Goal: Information Seeking & Learning: Learn about a topic

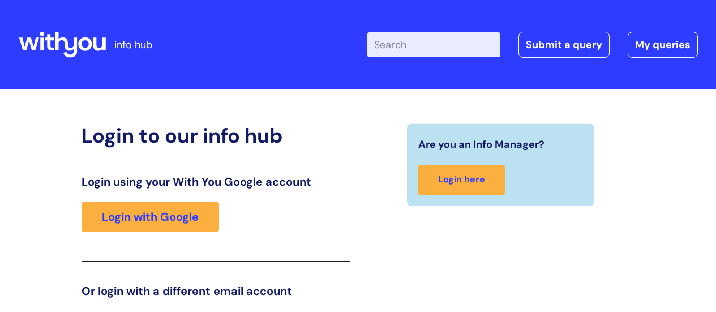
scroll to position [173, 0]
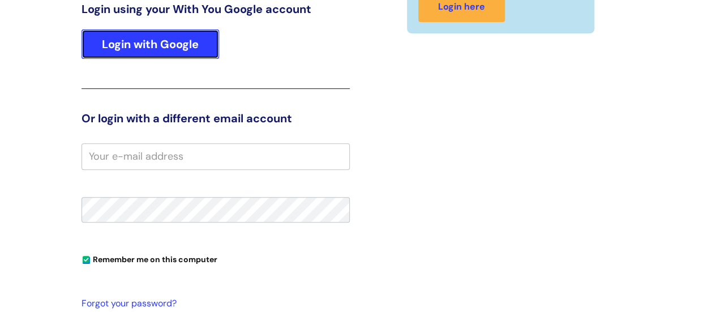
drag, startPoint x: 0, startPoint y: 0, endPoint x: 170, endPoint y: 58, distance: 179.8
click at [170, 58] on link "Login with Google" at bounding box center [149, 43] width 137 height 29
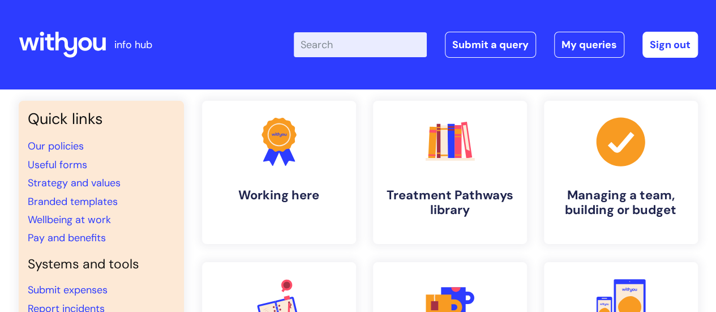
click at [324, 50] on input "Enter your search term here..." at bounding box center [360, 44] width 133 height 25
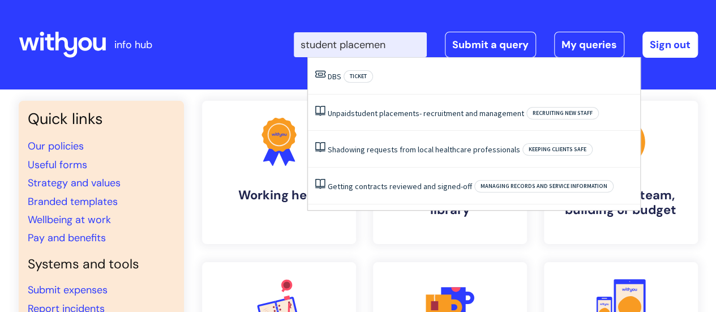
type input "student placement"
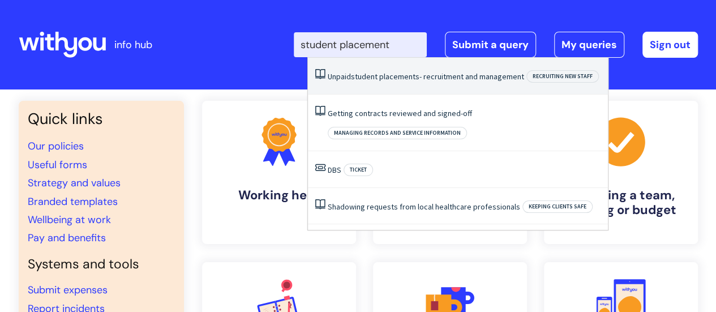
click at [440, 83] on li "Unpaid student placements - recruitment and management Recruiting new staff" at bounding box center [458, 76] width 300 height 37
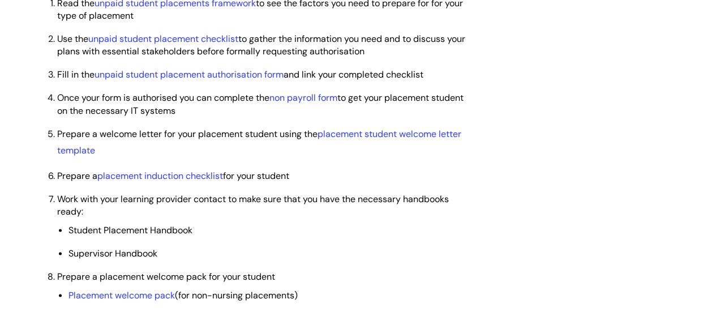
scroll to position [849, 0]
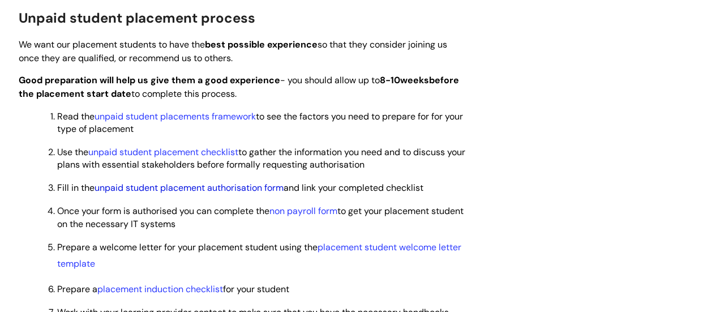
click at [231, 188] on link "unpaid student placement authorisation form" at bounding box center [188, 188] width 189 height 12
